Goal: Task Accomplishment & Management: Use online tool/utility

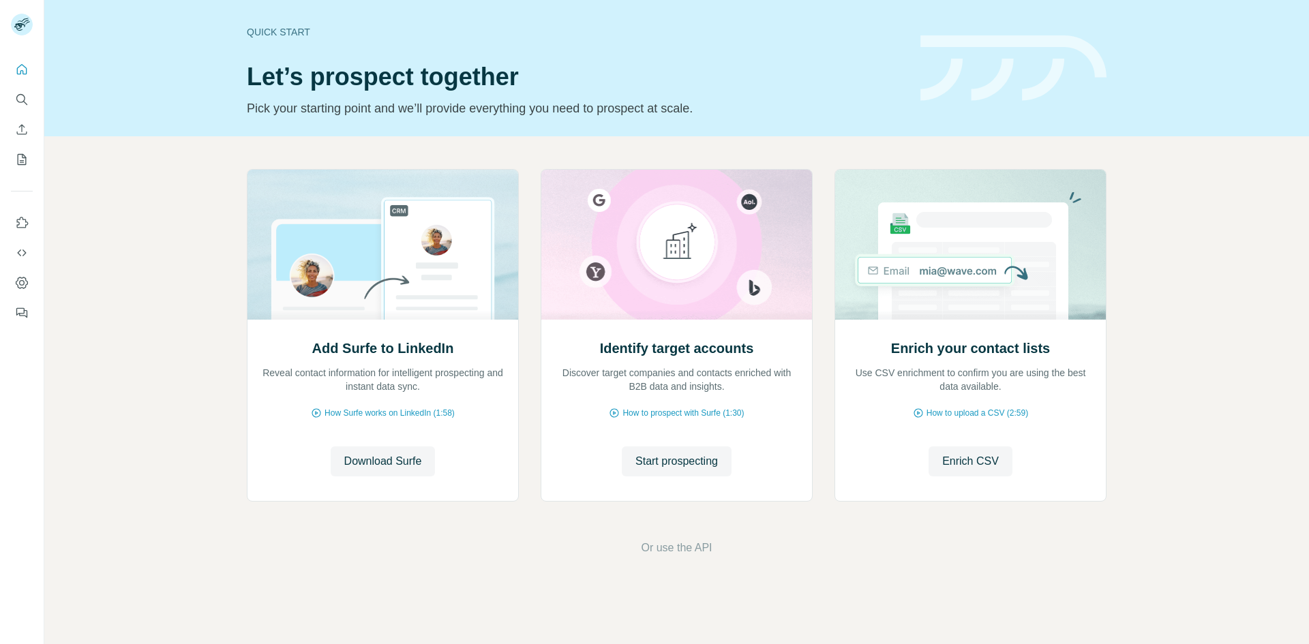
click at [589, 140] on div "Add Surfe to LinkedIn Reveal contact information for intelligent prospecting an…" at bounding box center [676, 362] width 1265 height 453
click at [142, 295] on div "Prospect on LinkedIn Reveal contact information for intelligent prospecting and…" at bounding box center [676, 362] width 1265 height 453
click at [134, 201] on div "Prospect on LinkedIn Reveal contact information for intelligent prospecting and…" at bounding box center [676, 362] width 1265 height 453
click at [80, 178] on div "Prospect on LinkedIn Reveal contact information for intelligent prospecting and…" at bounding box center [676, 362] width 1265 height 453
click at [162, 111] on div "Quick start Let’s prospect together Pick your starting point and we’ll provide …" at bounding box center [676, 68] width 1265 height 136
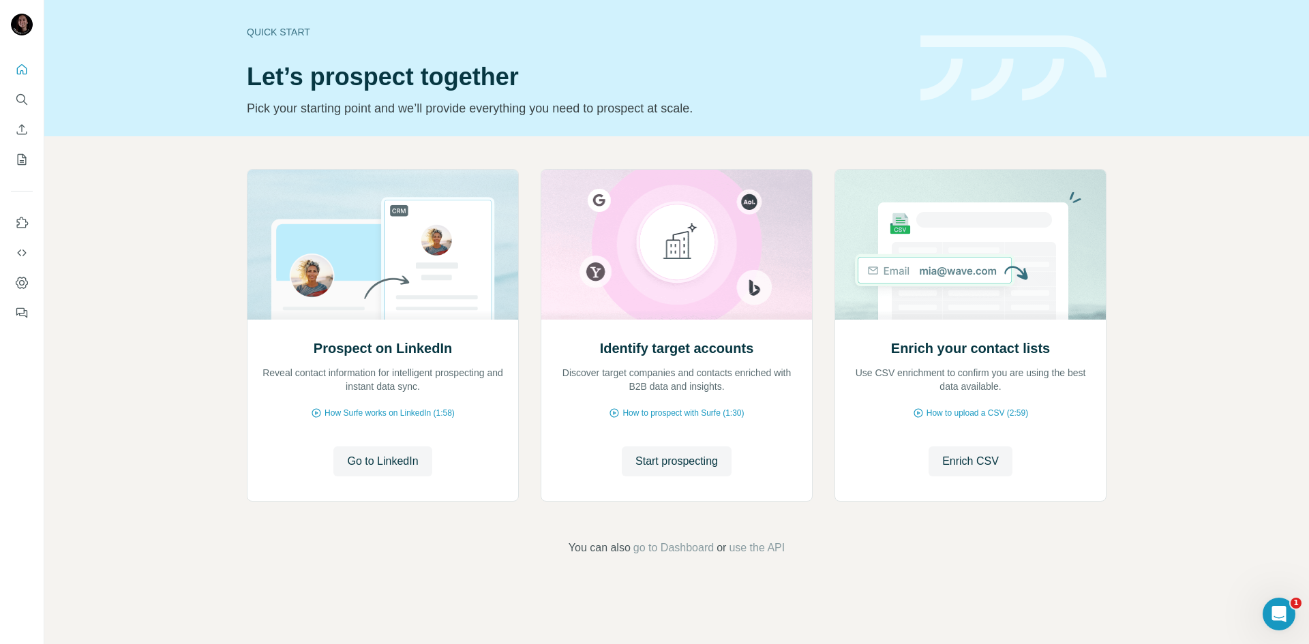
click at [196, 385] on div "Prospect on LinkedIn Reveal contact information for intelligent prospecting and…" at bounding box center [676, 362] width 1265 height 453
click at [37, 153] on div at bounding box center [22, 187] width 44 height 276
click at [33, 154] on div at bounding box center [22, 187] width 44 height 276
click at [14, 171] on button "My lists" at bounding box center [22, 159] width 22 height 25
click at [16, 163] on icon "My lists" at bounding box center [22, 160] width 14 height 14
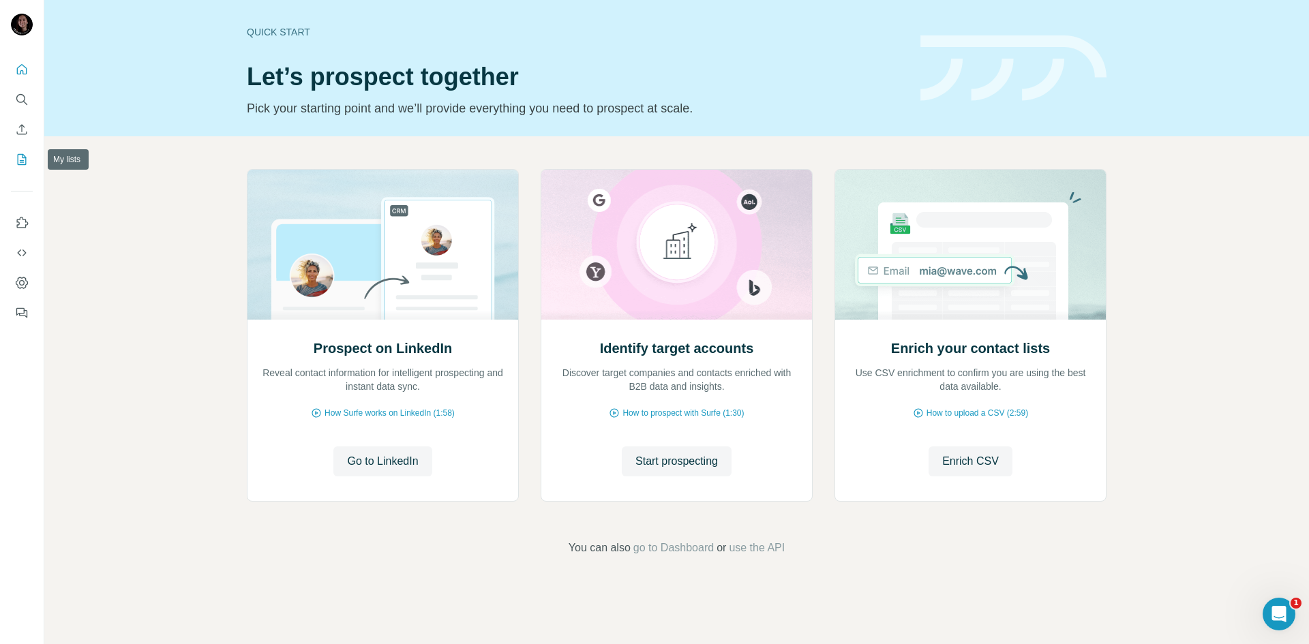
click at [16, 162] on icon "My lists" at bounding box center [22, 160] width 14 height 14
click at [13, 160] on button "My lists" at bounding box center [22, 159] width 22 height 25
click at [16, 162] on icon "My lists" at bounding box center [22, 160] width 14 height 14
click at [17, 164] on icon "My lists" at bounding box center [22, 160] width 14 height 14
click at [19, 160] on icon "My lists" at bounding box center [22, 160] width 14 height 14
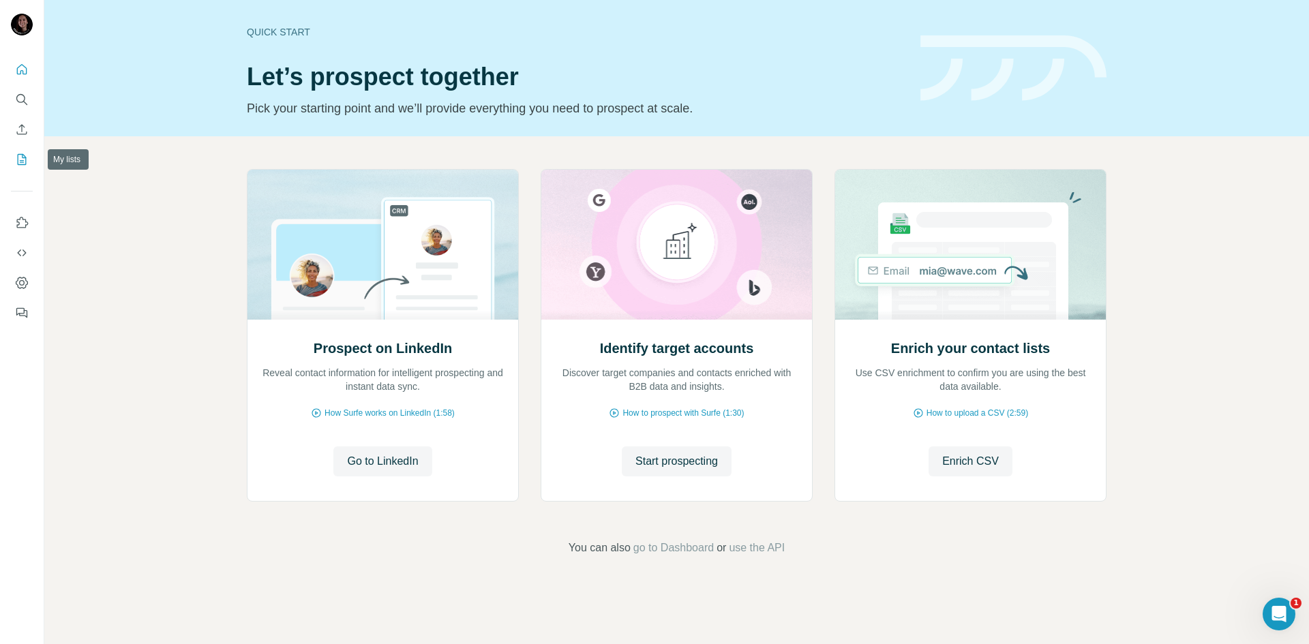
click at [18, 160] on icon "My lists" at bounding box center [22, 160] width 14 height 14
click at [18, 158] on icon "My lists" at bounding box center [22, 160] width 14 height 14
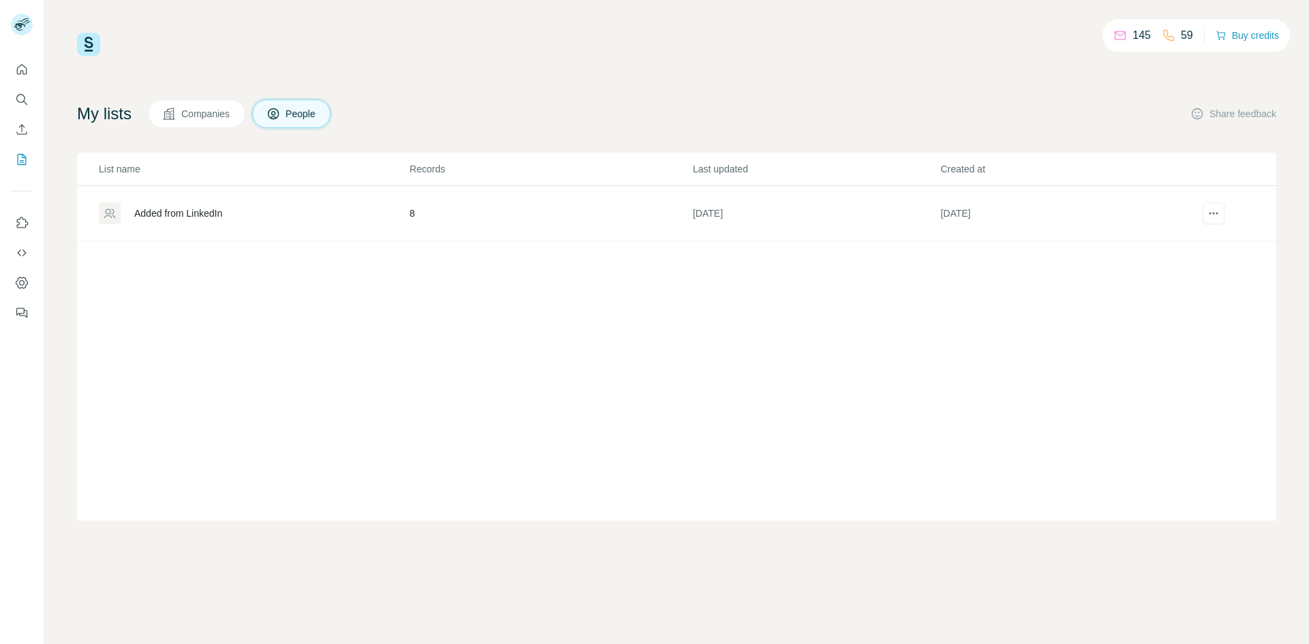
click at [174, 203] on div "Added from LinkedIn" at bounding box center [254, 213] width 310 height 22
click at [447, 104] on div "My lists Companies People Share feedback" at bounding box center [676, 114] width 1199 height 29
click at [179, 220] on div "Added from LinkedIn" at bounding box center [178, 214] width 88 height 14
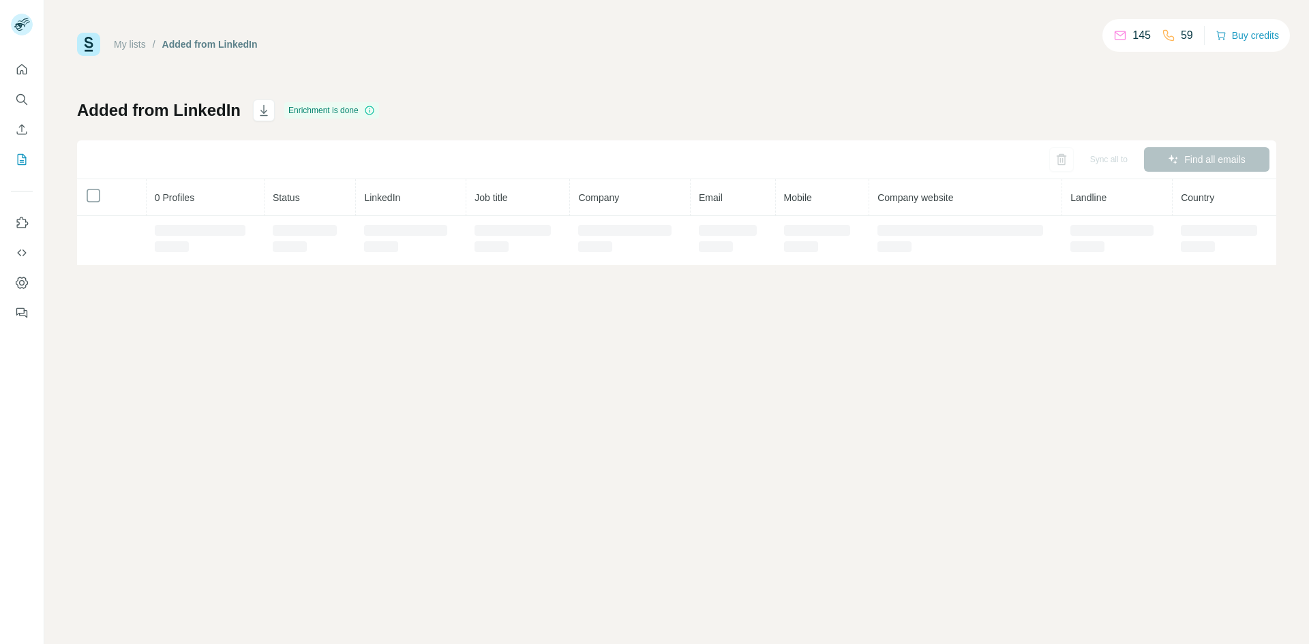
click at [183, 214] on th "0 Profiles" at bounding box center [206, 197] width 118 height 37
click at [499, 101] on div "Added from LinkedIn Enrichment is done Sync all to Find all emails 0 Profiles S…" at bounding box center [676, 183] width 1199 height 166
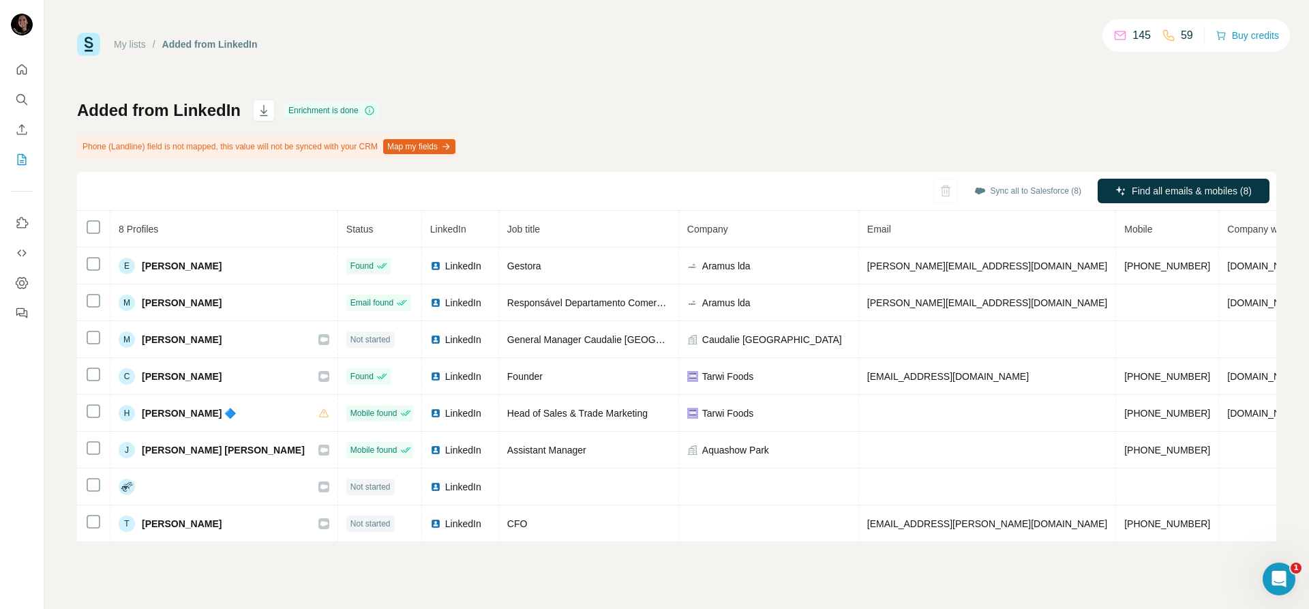
click at [555, 85] on div "My lists / Added from LinkedIn 145 59 Buy credits Added from LinkedIn Enrichmen…" at bounding box center [676, 287] width 1199 height 509
click at [691, 115] on div "Added from LinkedIn Enrichment is done Phone (Landline) field is not mapped, th…" at bounding box center [676, 321] width 1199 height 442
drag, startPoint x: 145, startPoint y: 252, endPoint x: 138, endPoint y: 184, distance: 68.5
click at [138, 184] on div "Sync all to Salesforce (8) Find all emails & mobiles (8)" at bounding box center [676, 191] width 1199 height 39
click at [1048, 190] on button "Sync to Salesforce (1)" at bounding box center [1033, 191] width 116 height 20
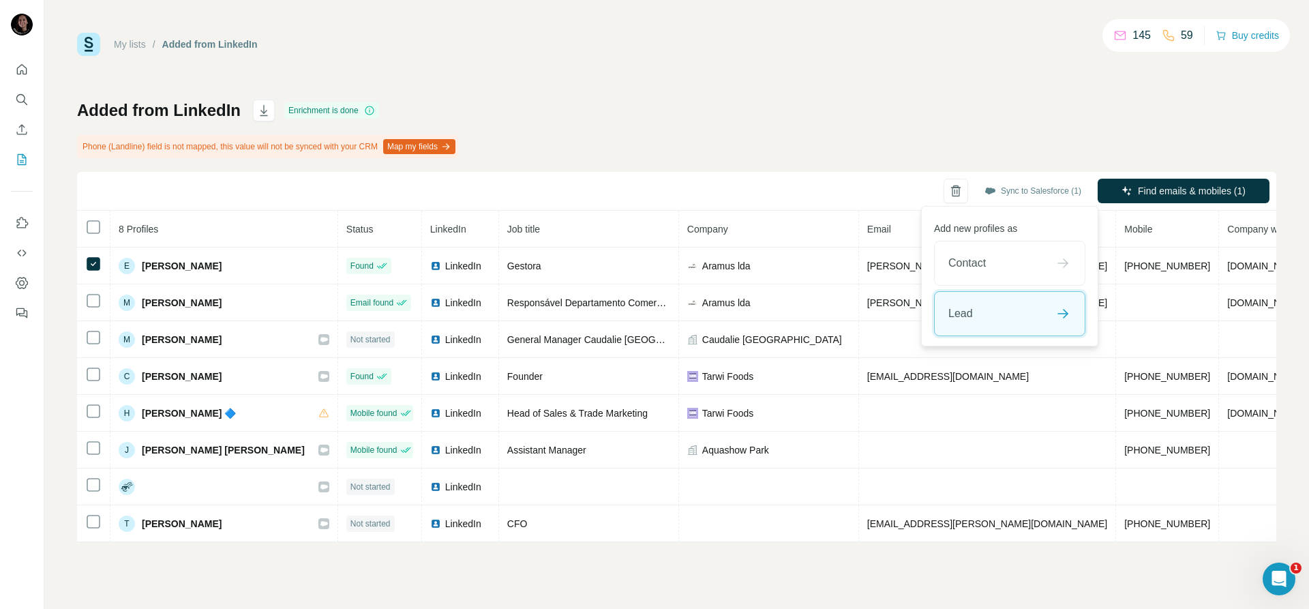
click at [1004, 320] on div "Lead" at bounding box center [1010, 314] width 150 height 44
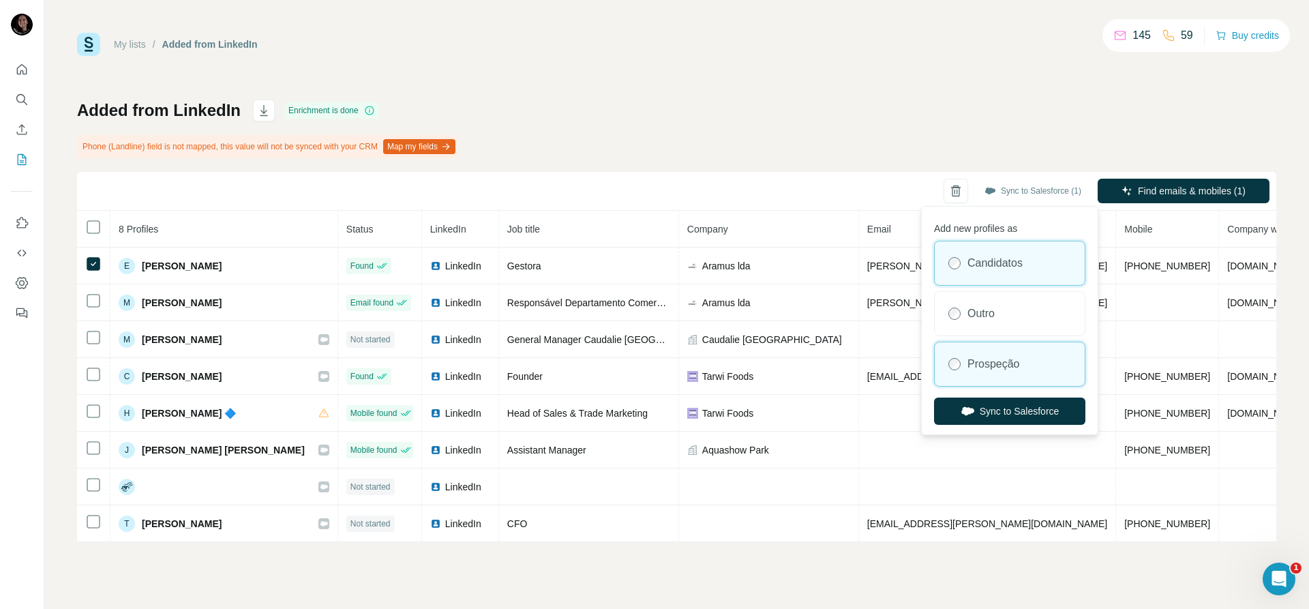
drag, startPoint x: 1004, startPoint y: 320, endPoint x: 996, endPoint y: 356, distance: 36.2
click at [996, 356] on label "Prospeção" at bounding box center [993, 364] width 52 height 16
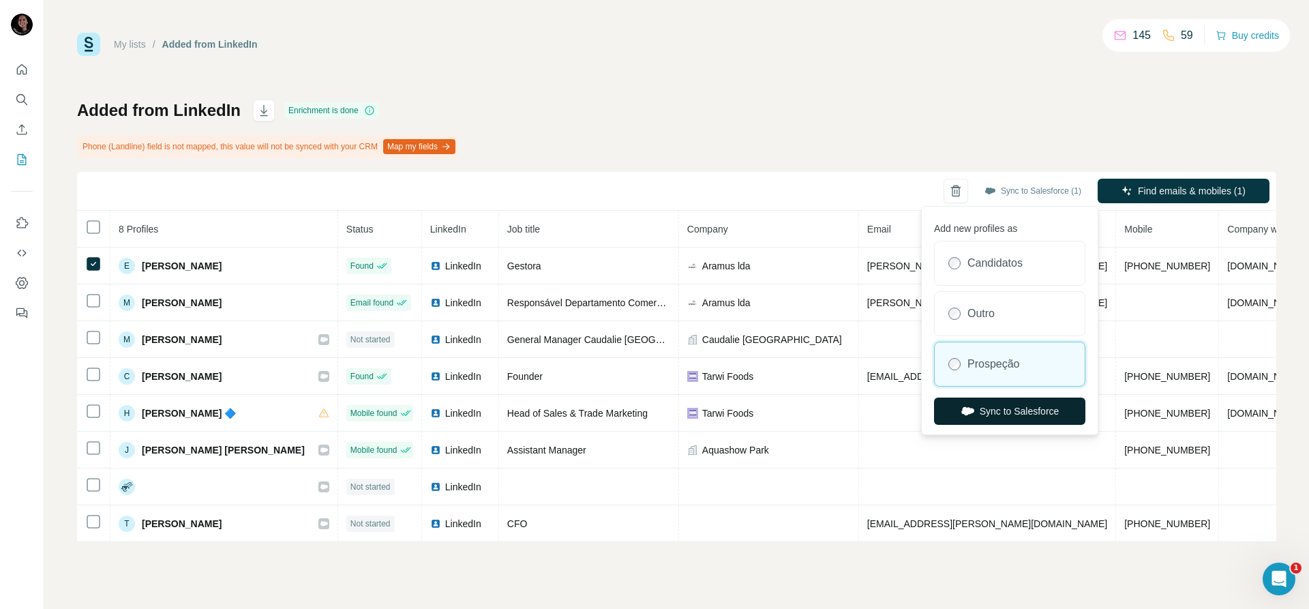
click at [1001, 416] on button "Sync to Salesforce" at bounding box center [1009, 410] width 151 height 27
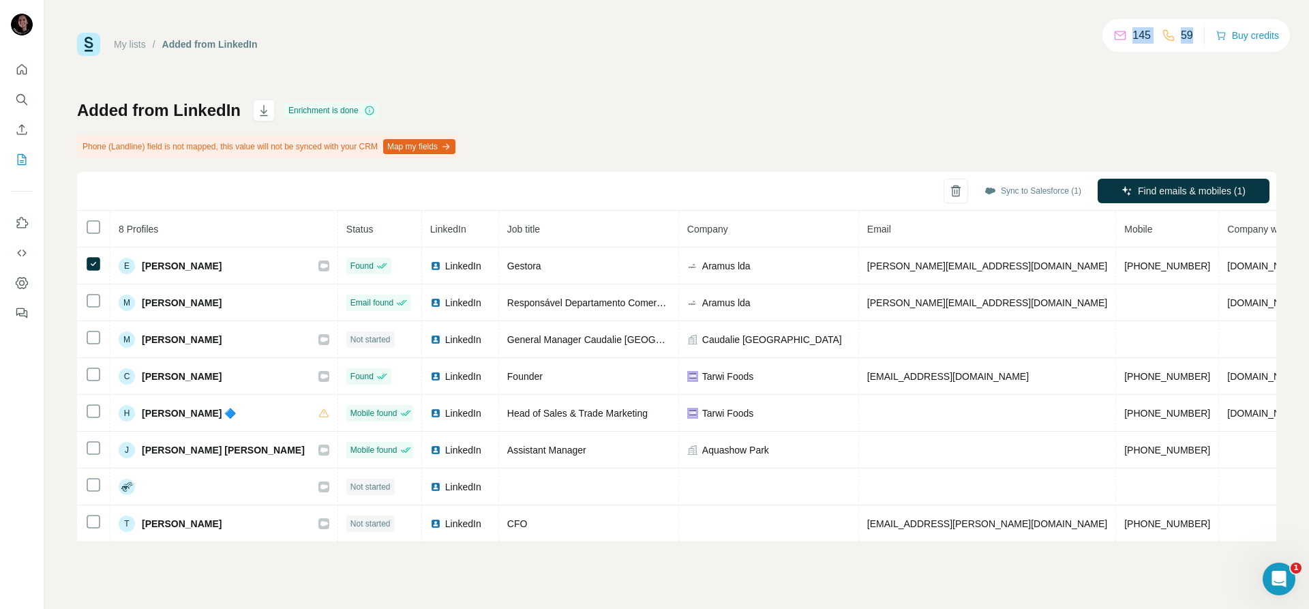
drag, startPoint x: 1192, startPoint y: 35, endPoint x: 1106, endPoint y: 36, distance: 85.9
click at [1106, 36] on div "145 59 Buy credits" at bounding box center [1195, 35] width 187 height 33
click at [1143, 66] on div "My lists / Added from LinkedIn 145 59 Buy credits Added from LinkedIn Enrichmen…" at bounding box center [676, 287] width 1199 height 509
click at [1152, 102] on div "Added from LinkedIn Enrichment is done Phone (Landline) field is not mapped, th…" at bounding box center [676, 321] width 1199 height 442
click at [97, 93] on div "My lists / Added from LinkedIn 145 59 Buy credits Added from LinkedIn Enrichmen…" at bounding box center [676, 287] width 1199 height 509
